Goal: Find specific page/section: Find specific page/section

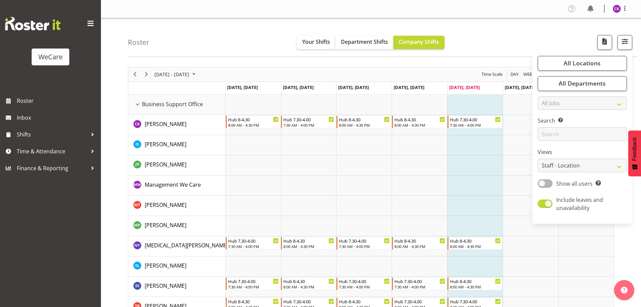
select select "location"
click at [569, 131] on input "text" at bounding box center [582, 133] width 89 height 13
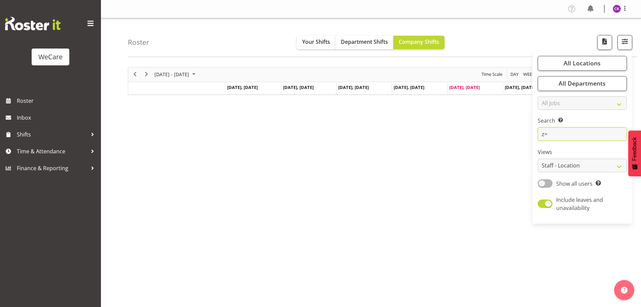
type input "z"
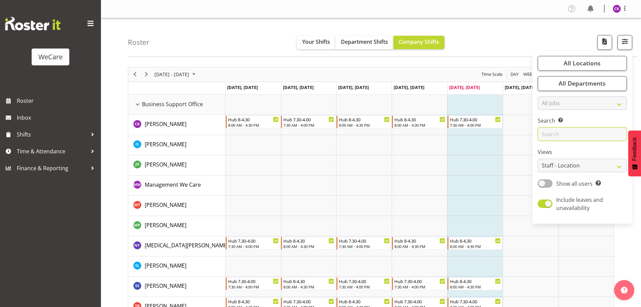
click at [565, 136] on input "text" at bounding box center [582, 133] width 89 height 13
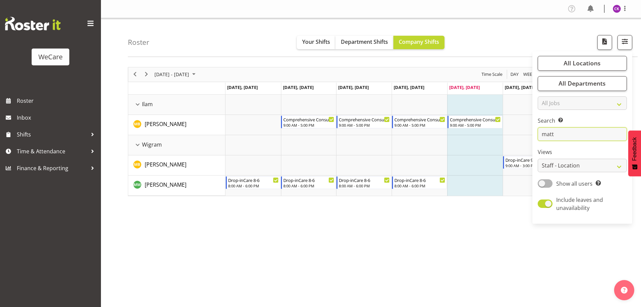
click at [568, 135] on input "matt" at bounding box center [582, 133] width 89 height 13
click at [470, 187] on td "Timeline Week of October 3, 2025" at bounding box center [475, 185] width 56 height 20
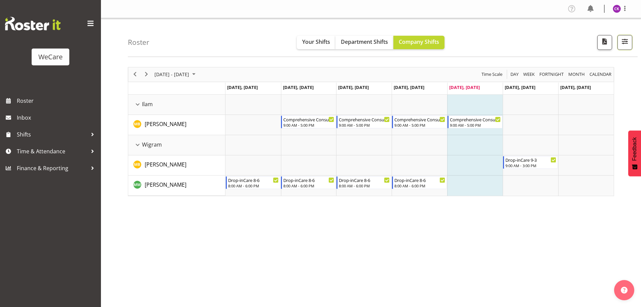
drag, startPoint x: 629, startPoint y: 43, endPoint x: 638, endPoint y: 53, distance: 12.6
click at [629, 43] on span "button" at bounding box center [625, 41] width 9 height 9
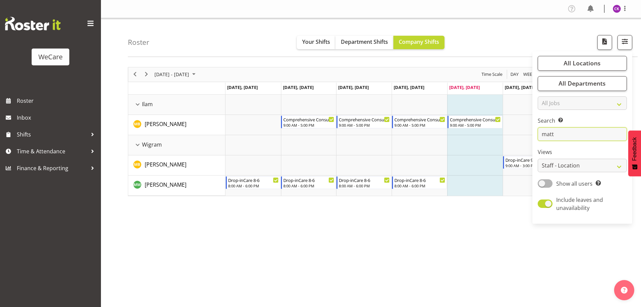
click at [567, 133] on input "matt" at bounding box center [582, 133] width 89 height 13
type input "m"
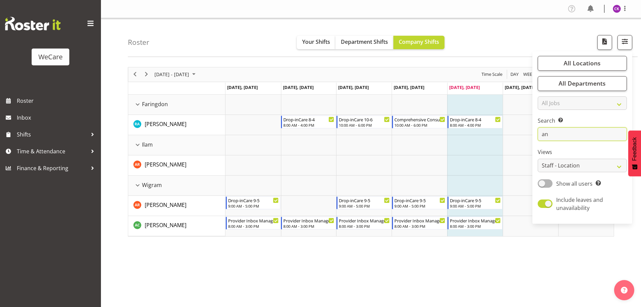
type input "a"
